Goal: Find specific page/section: Find specific page/section

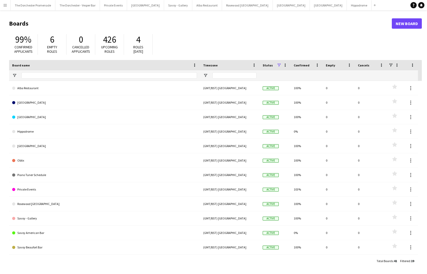
click at [4, 5] on app-icon "Menu" at bounding box center [5, 5] width 4 height 4
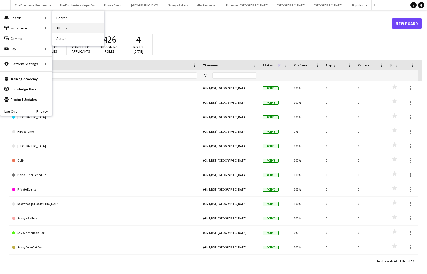
click at [73, 31] on link "All jobs" at bounding box center [78, 28] width 52 height 10
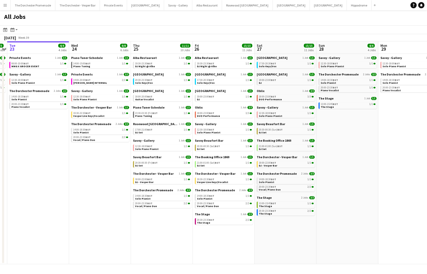
scroll to position [0, 180]
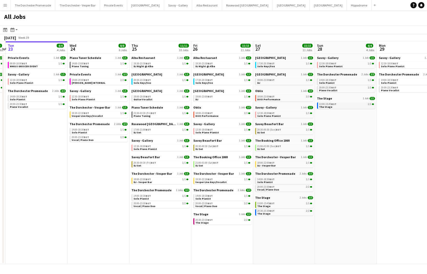
click at [340, 105] on div "13:00-15:45 BST 1/1" at bounding box center [346, 104] width 55 height 3
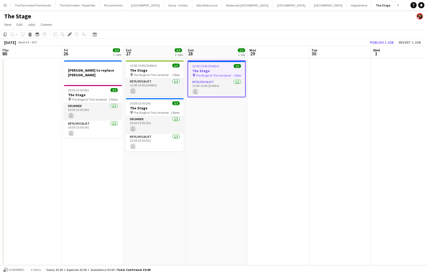
scroll to position [0, 178]
